Goal: Ask a question

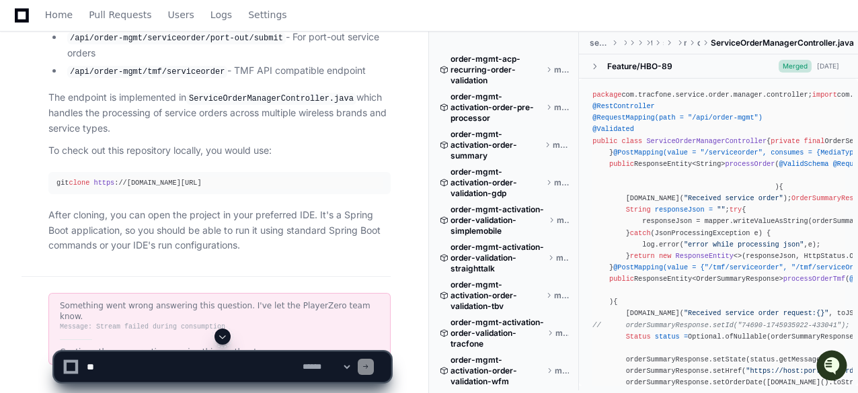
click at [225, 333] on span at bounding box center [222, 336] width 11 height 11
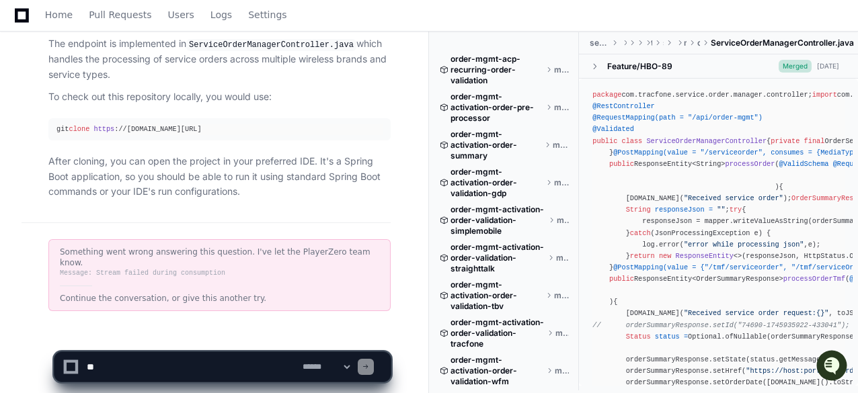
click at [206, 268] on div "Message: Stream failed during consumption" at bounding box center [219, 273] width 319 height 11
click at [177, 142] on article "I've identified the repository you need to check out for the /order-mgmt/servic…" at bounding box center [219, 20] width 342 height 360
click at [207, 247] on div "Something went wrong answering this question. I've let the PlayerZero team know." at bounding box center [219, 258] width 319 height 22
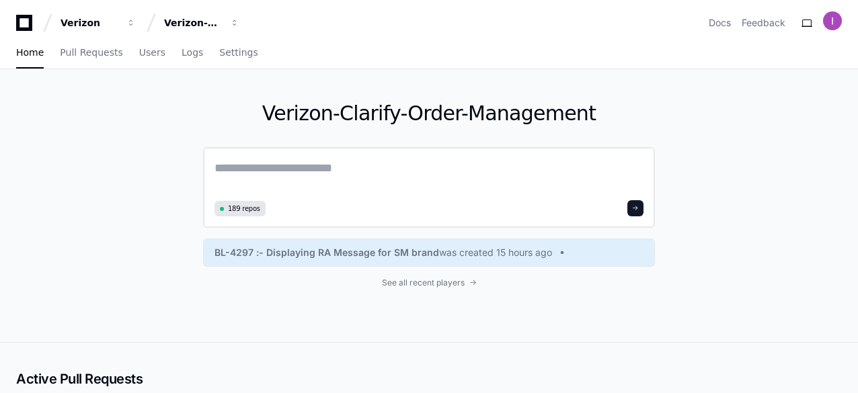
click at [295, 175] on textarea at bounding box center [428, 178] width 429 height 38
paste textarea "**********"
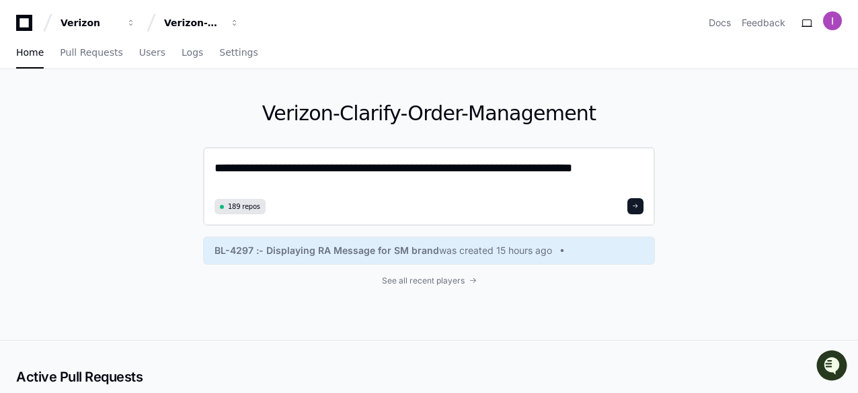
click at [606, 173] on textarea "**********" at bounding box center [428, 177] width 429 height 36
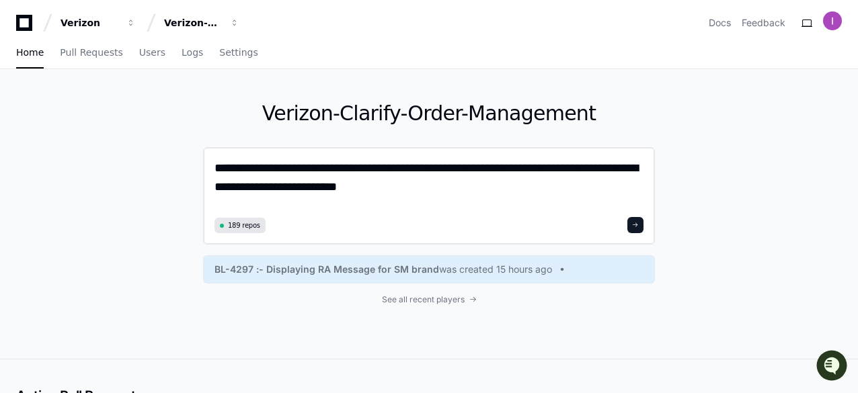
type textarea "**********"
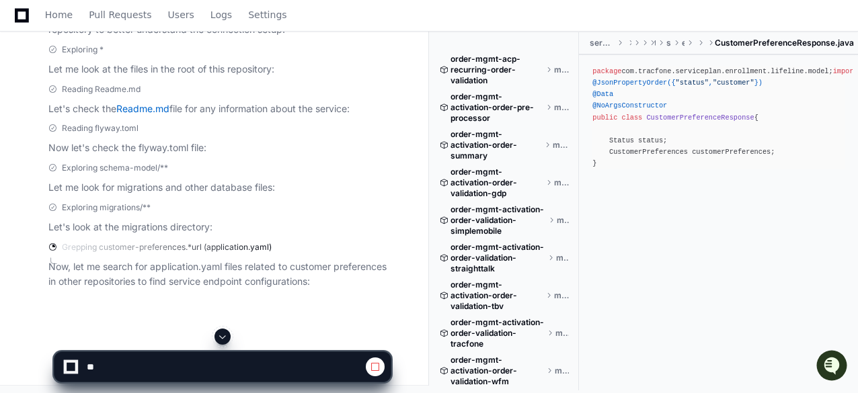
scroll to position [656, 0]
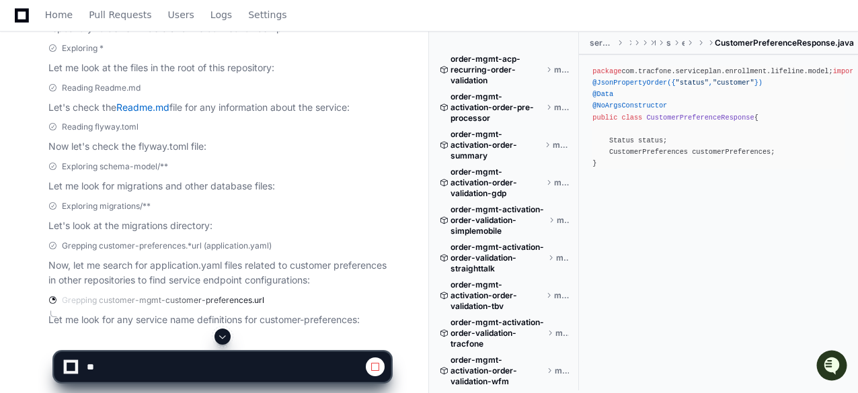
click at [311, 220] on p "Let's look at the migrations directory:" at bounding box center [219, 226] width 342 height 15
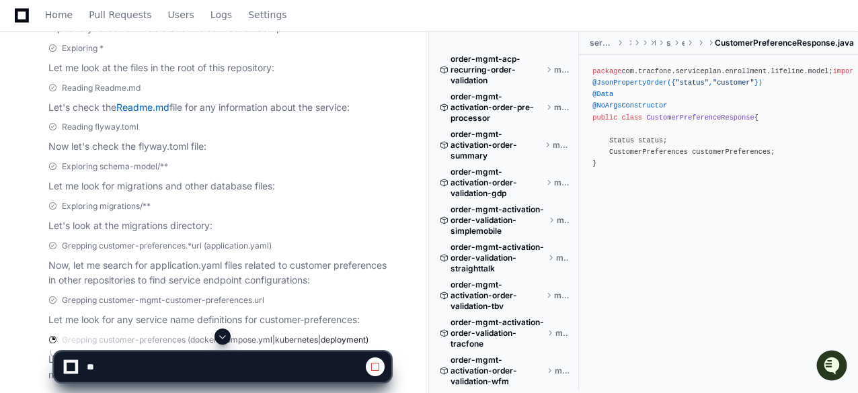
click at [317, 165] on div "Exploring schema-model/**" at bounding box center [219, 166] width 342 height 11
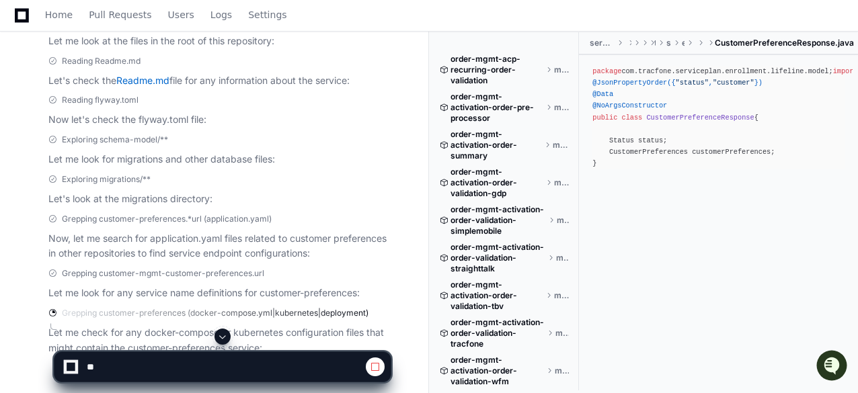
scroll to position [750, 0]
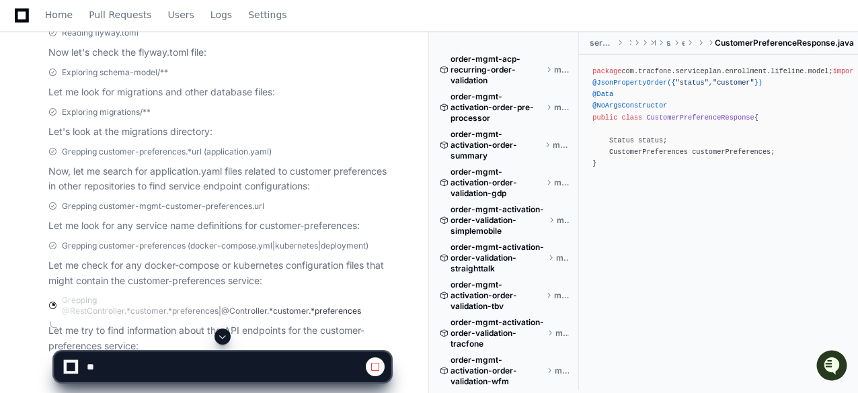
click at [235, 249] on span "Grepping customer-preferences (docker-compose.yml|kubernetes|deployment)" at bounding box center [215, 246] width 307 height 11
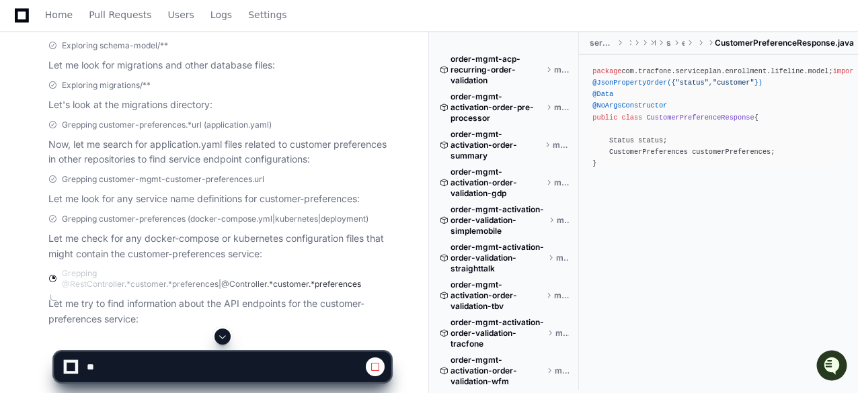
scroll to position [816, 0]
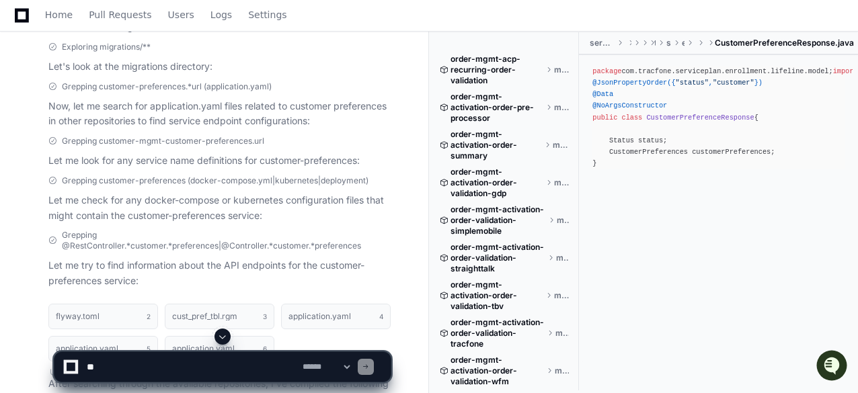
click at [241, 159] on p "Let me look for any service name definitions for customer-preferences:" at bounding box center [219, 160] width 342 height 15
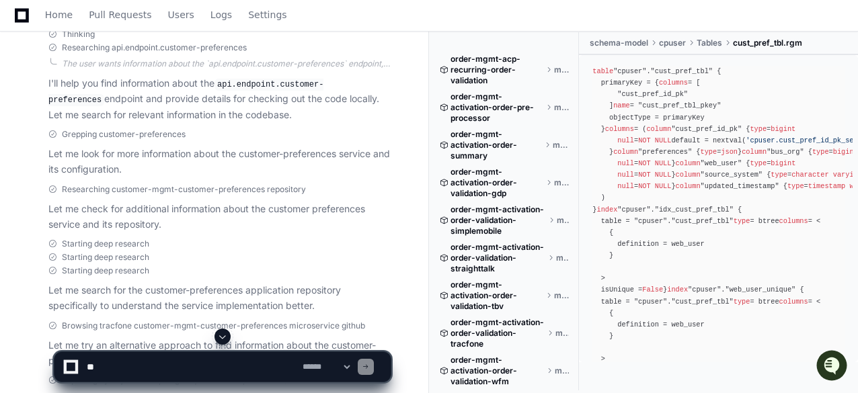
scroll to position [296, 0]
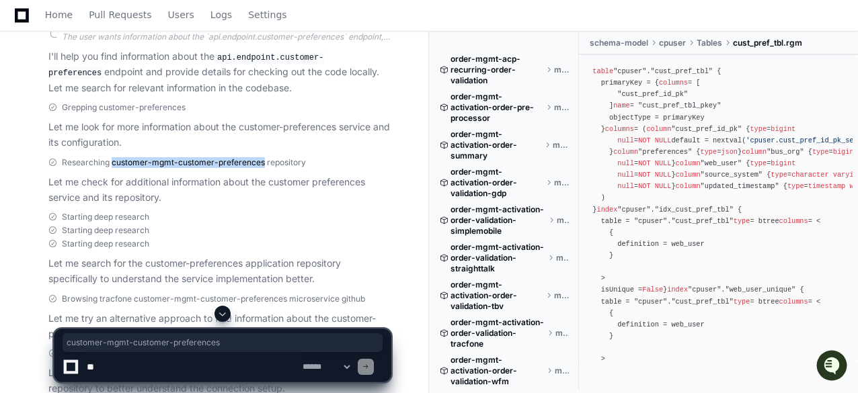
drag, startPoint x: 112, startPoint y: 161, endPoint x: 260, endPoint y: 159, distance: 147.9
click at [260, 159] on span "Researching customer-mgmt-customer-preferences repository" at bounding box center [184, 162] width 244 height 11
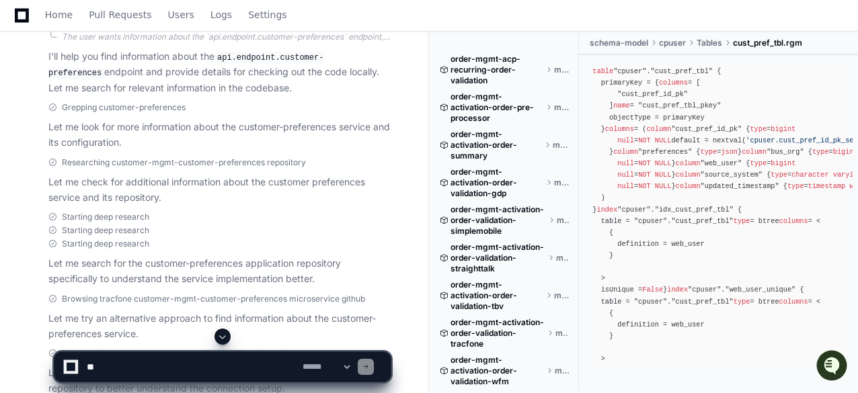
click at [321, 233] on div "Starting deep research" at bounding box center [219, 230] width 342 height 11
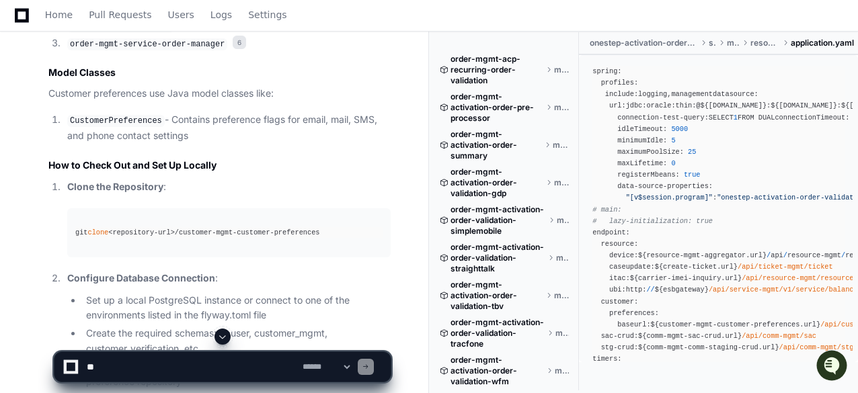
scroll to position [1936, 0]
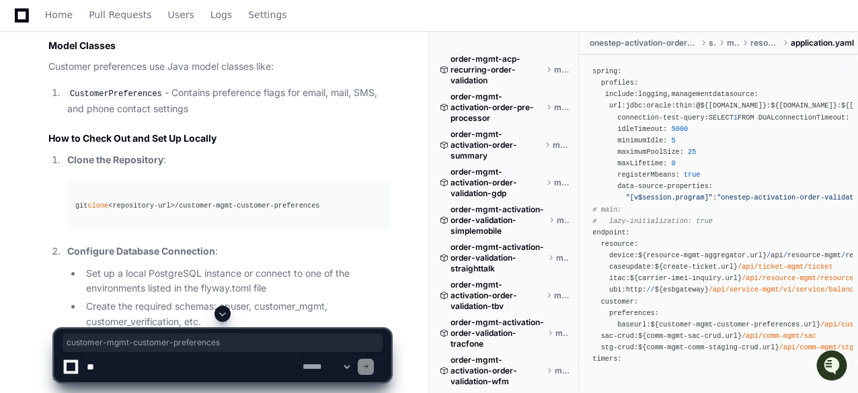
drag, startPoint x: 178, startPoint y: 241, endPoint x: 310, endPoint y: 239, distance: 131.8
click at [310, 212] on div "git clone <repository-url>/customer-mgmt-customer-preferences" at bounding box center [228, 205] width 307 height 11
copy div "customer-mgmt-customer-preferences"
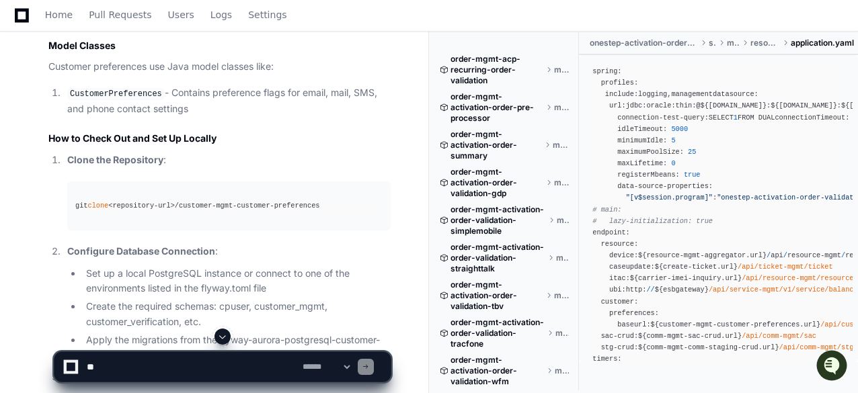
click at [364, 268] on ol "Clone the Repository : git clone <repository-url>/customer-mgmt-customer-prefer…" at bounding box center [219, 380] width 342 height 454
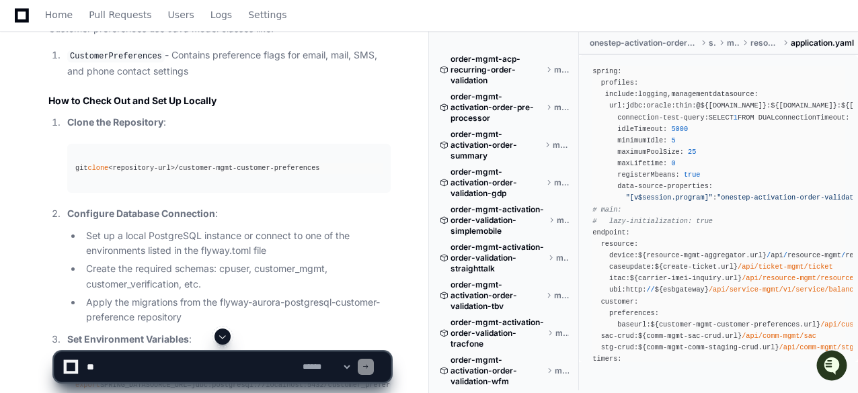
scroll to position [1986, 0]
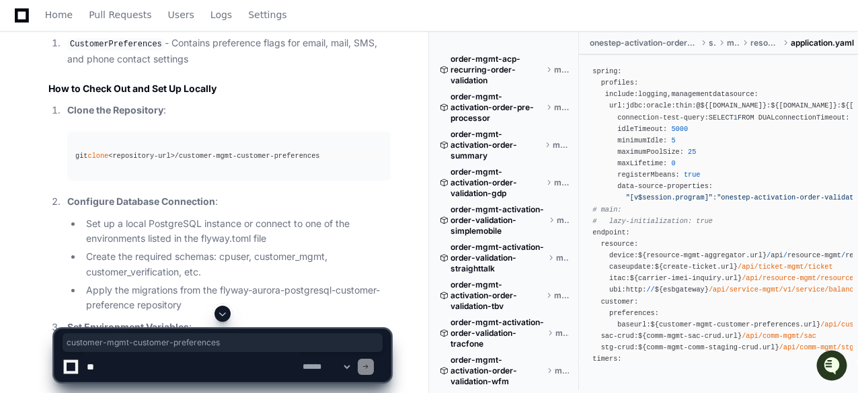
drag, startPoint x: 177, startPoint y: 192, endPoint x: 309, endPoint y: 191, distance: 131.8
click at [309, 162] on div "git clone <repository-url>/customer-mgmt-customer-preferences" at bounding box center [228, 156] width 307 height 11
copy div "customer-mgmt-customer-preferences"
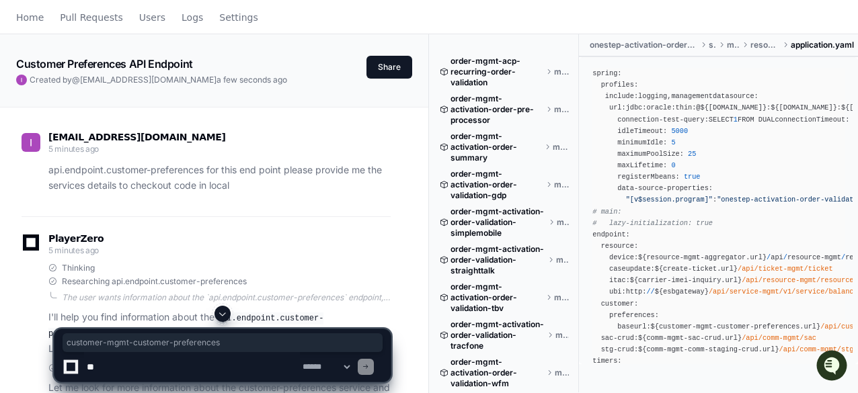
scroll to position [0, 0]
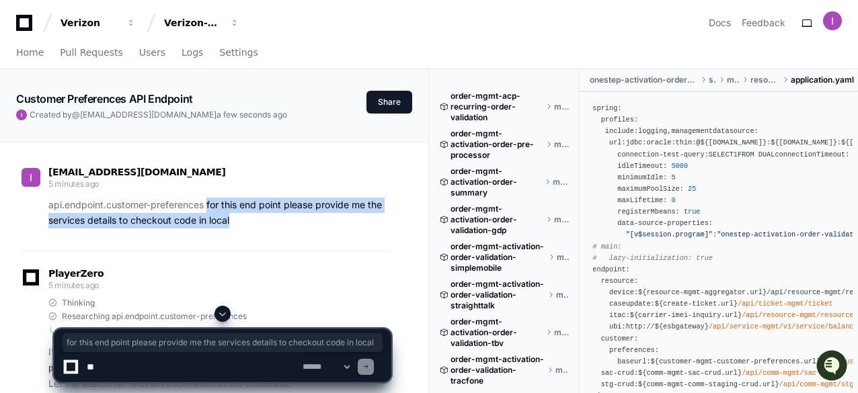
drag, startPoint x: 208, startPoint y: 204, endPoint x: 238, endPoint y: 217, distance: 33.1
click at [238, 217] on p "api.endpoint.customer-preferences for this end point please provide me the serv…" at bounding box center [219, 213] width 342 height 31
copy p "for this end point please provide me the services details to checkout code in l…"
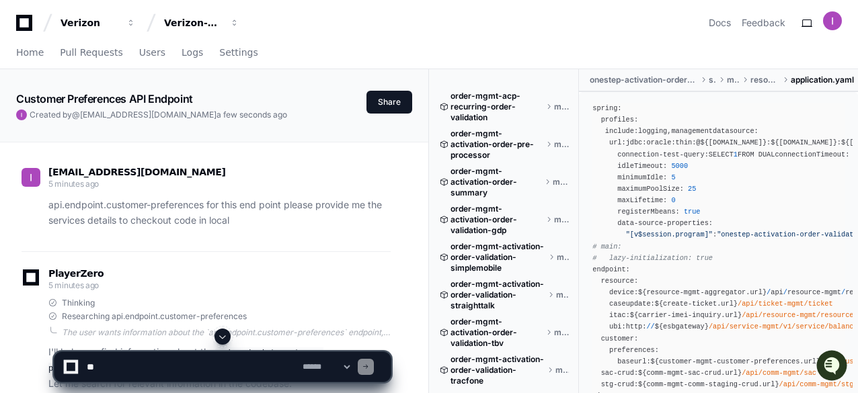
click at [227, 247] on div "[EMAIL_ADDRESS][DOMAIN_NAME] 5 minutes ago api.endpoint.customer-preferences fo…" at bounding box center [206, 201] width 369 height 101
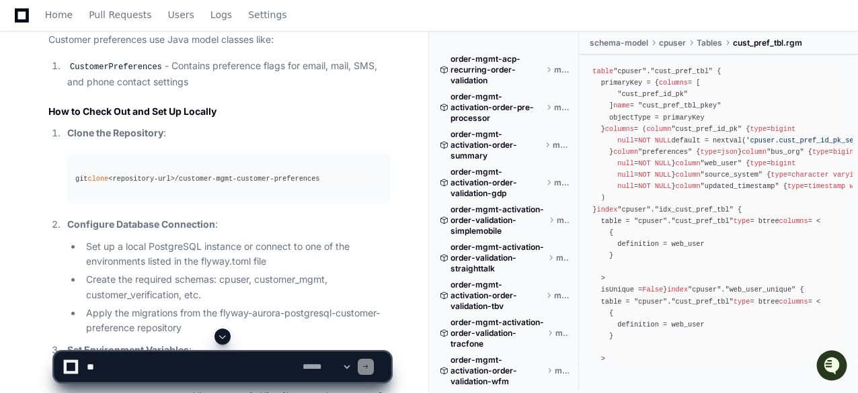
scroll to position [1990, 0]
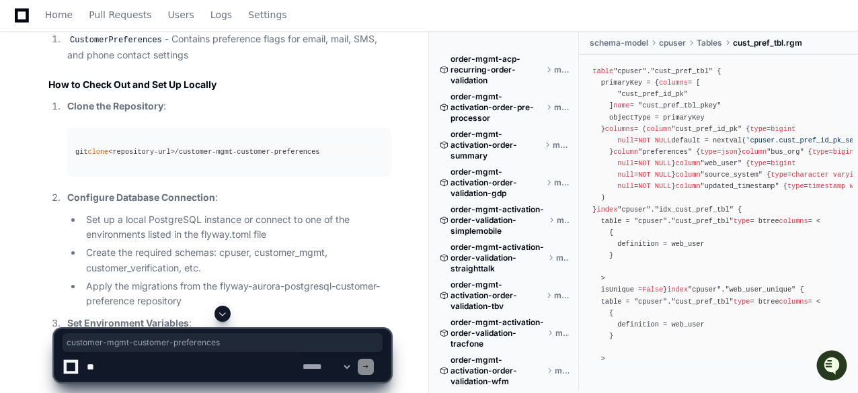
drag, startPoint x: 177, startPoint y: 186, endPoint x: 309, endPoint y: 184, distance: 132.5
click at [309, 158] on div "git clone <repository-url>/customer-mgmt-customer-preferences" at bounding box center [228, 152] width 307 height 11
copy div "customer-mgmt-customer-preferences"
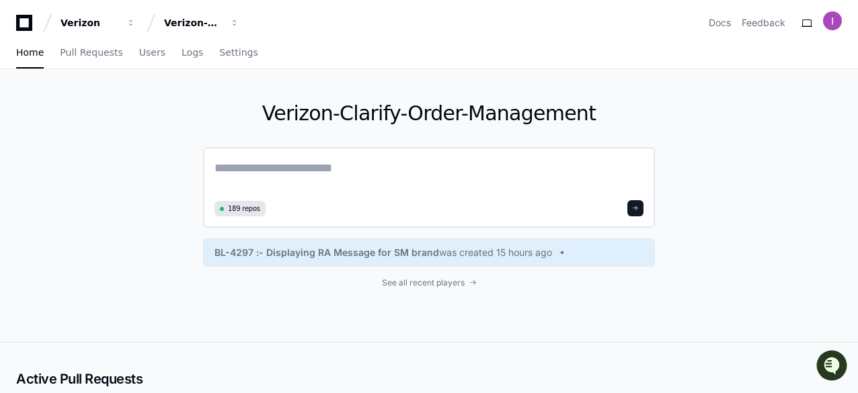
click at [352, 176] on textarea at bounding box center [428, 178] width 429 height 38
paste textarea "**********"
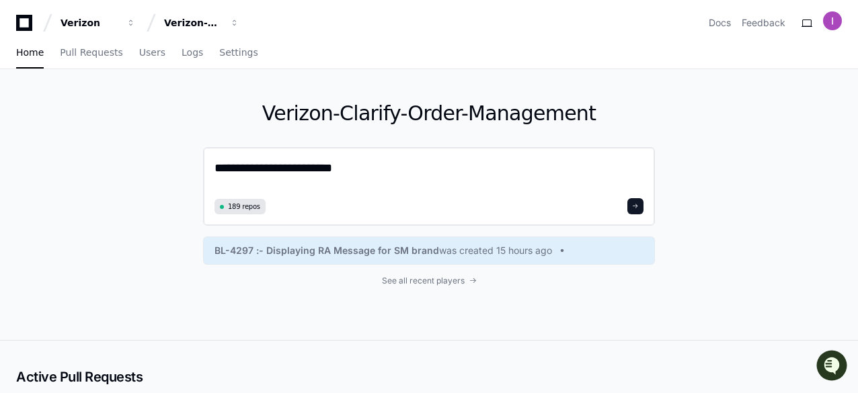
paste textarea "**********"
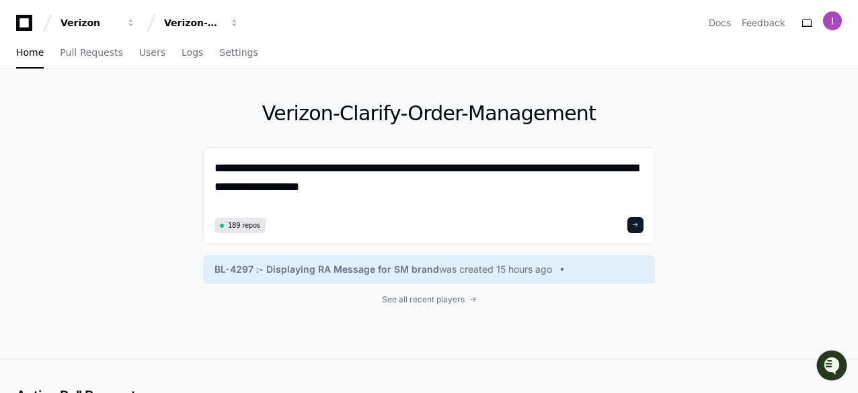
type textarea "**********"
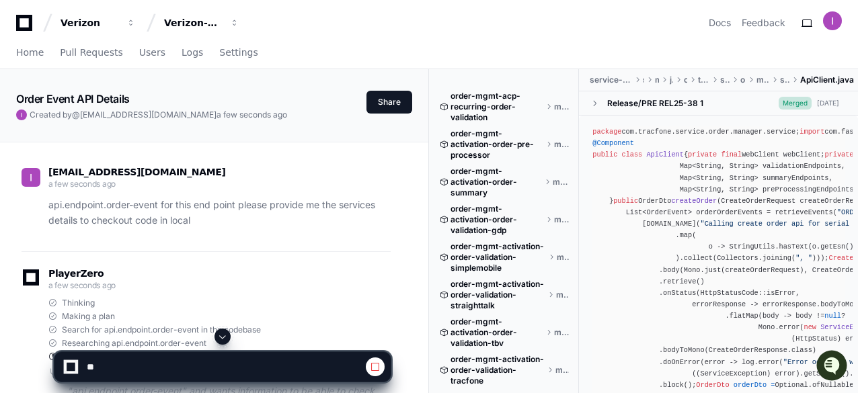
click at [229, 335] on button at bounding box center [222, 337] width 16 height 16
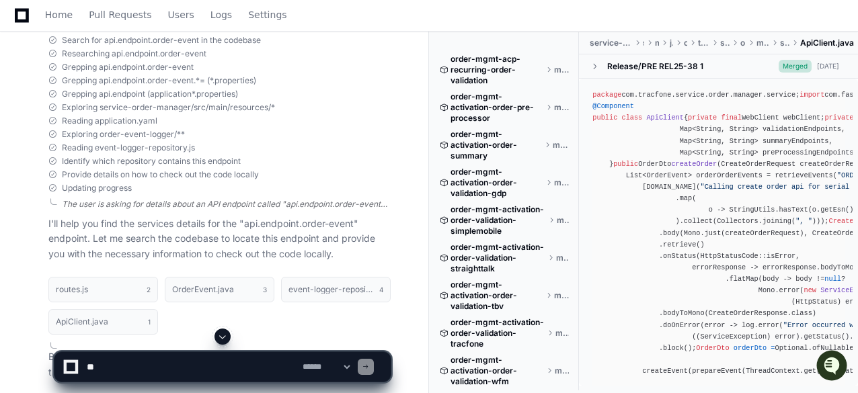
click at [264, 207] on div "The user is asking for details about an API endpoint called "api.endpoint.order…" at bounding box center [226, 204] width 329 height 11
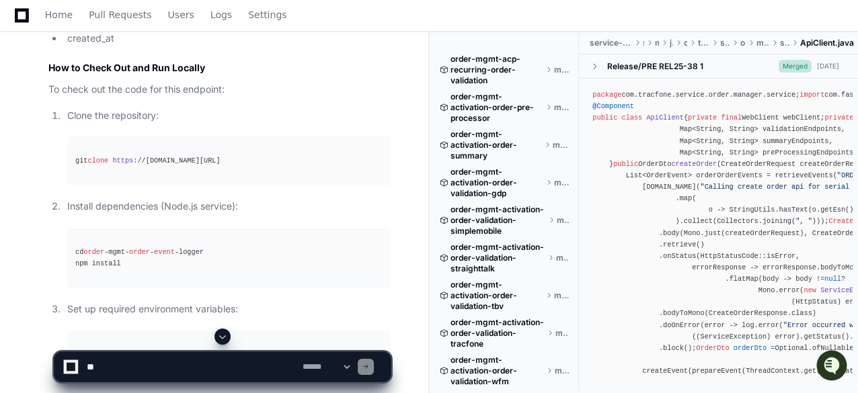
scroll to position [1419, 0]
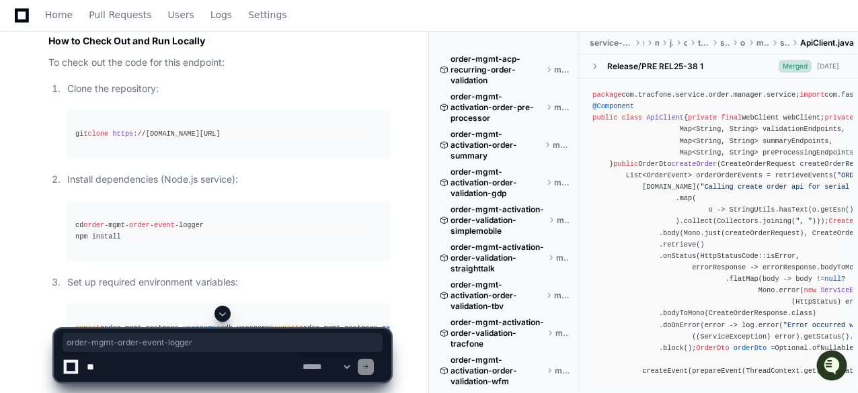
drag, startPoint x: 231, startPoint y: 193, endPoint x: 340, endPoint y: 192, distance: 109.6
click at [340, 140] on div "git clone https ://github.com/tracfonedev/order-mgmt-order-event-logger.git" at bounding box center [228, 133] width 307 height 11
copy div "order-mgmt-order-event-logger"
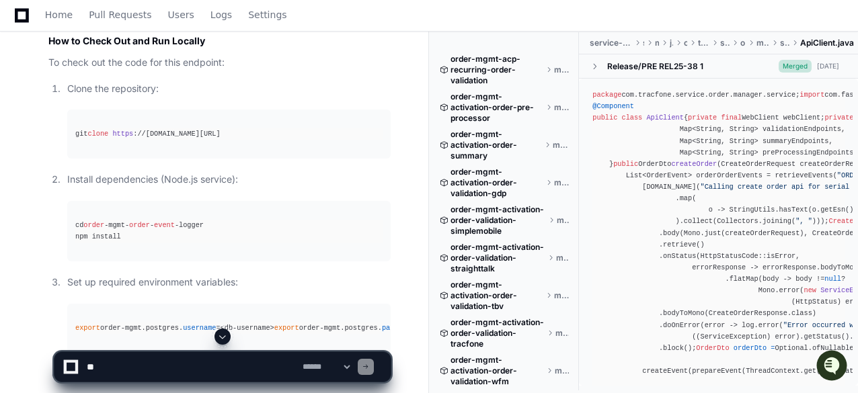
click at [316, 71] on p "To check out the code for this endpoint:" at bounding box center [219, 62] width 342 height 15
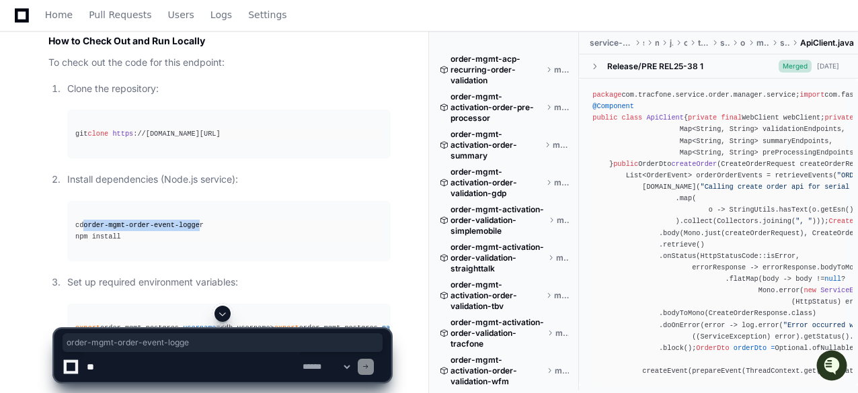
drag, startPoint x: 87, startPoint y: 284, endPoint x: 194, endPoint y: 284, distance: 106.2
click at [194, 243] on div "cd order -mgmt- order - event -logger npm install" at bounding box center [228, 231] width 307 height 23
copy div "order -mgmt- order - event -logger"
